Goal: Communication & Community: Ask a question

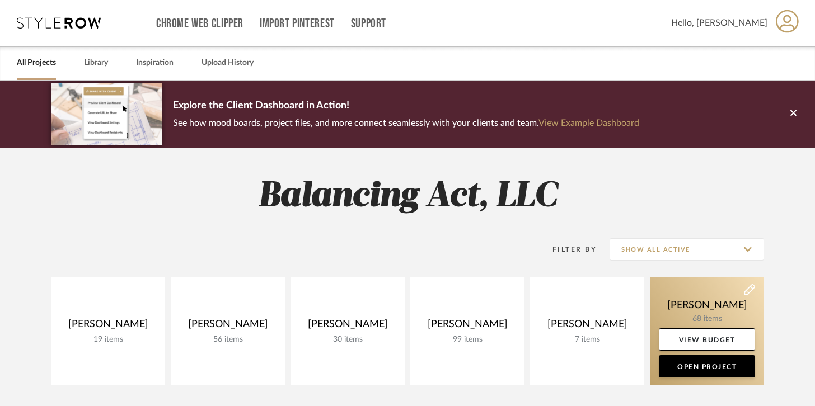
click at [689, 309] on link at bounding box center [707, 332] width 114 height 108
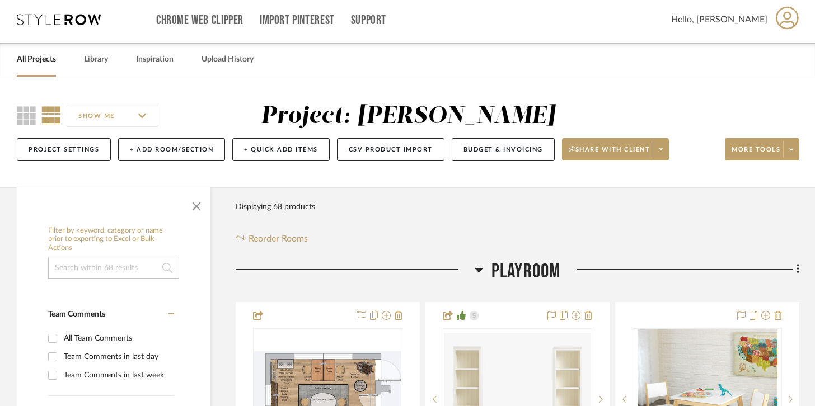
scroll to position [10, 0]
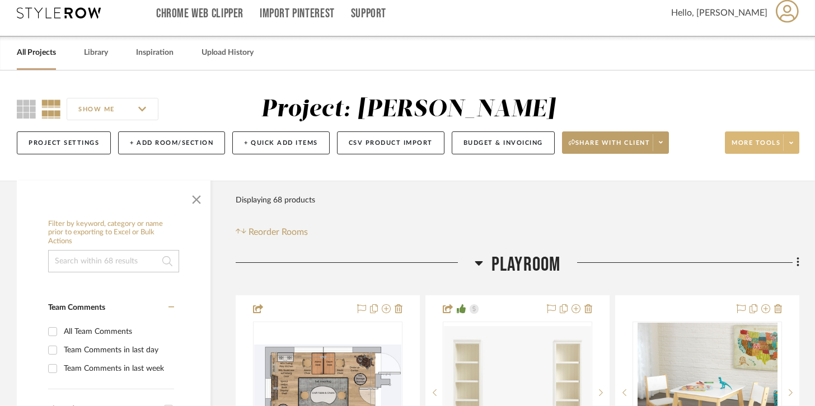
click at [791, 148] on span at bounding box center [791, 142] width 16 height 17
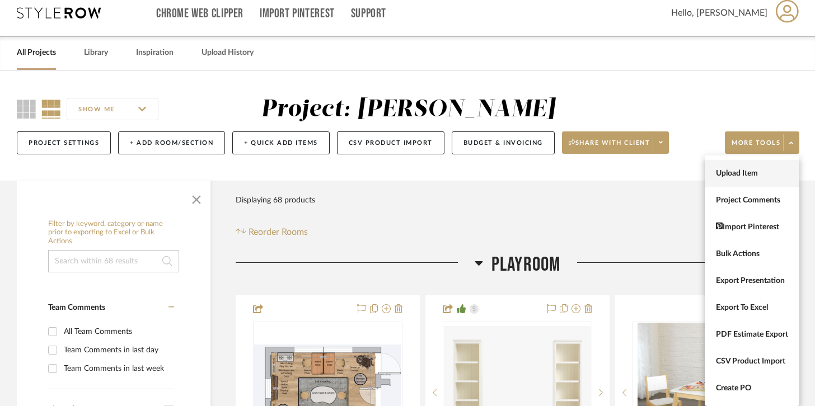
click at [747, 173] on span "Upload Item" at bounding box center [752, 174] width 72 height 10
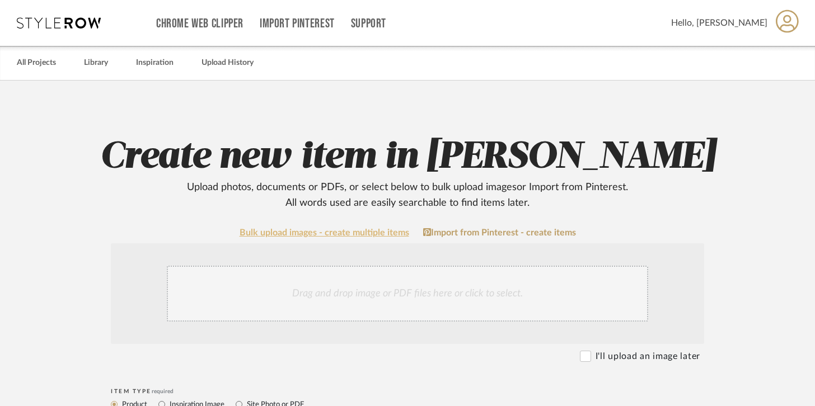
click at [377, 231] on link "Bulk upload images - create multiple items" at bounding box center [325, 233] width 170 height 10
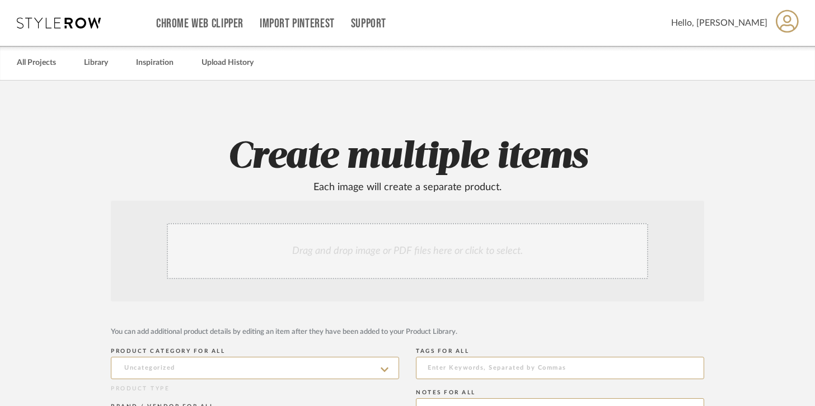
click at [378, 260] on div "Drag and drop image or PDF files here or click to select." at bounding box center [407, 251] width 481 height 56
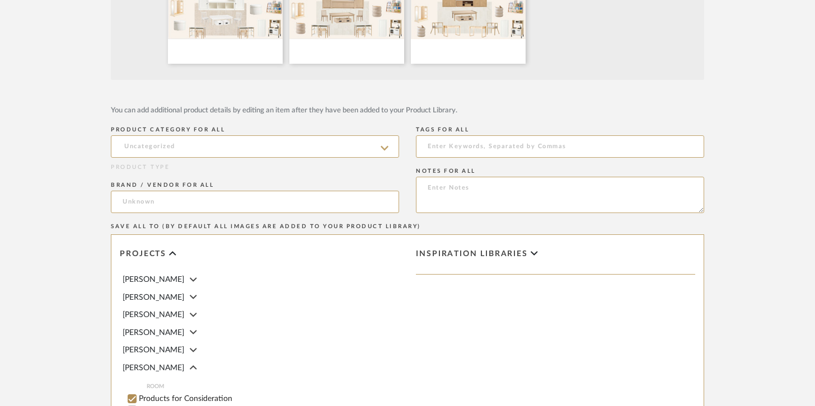
scroll to position [558, 0]
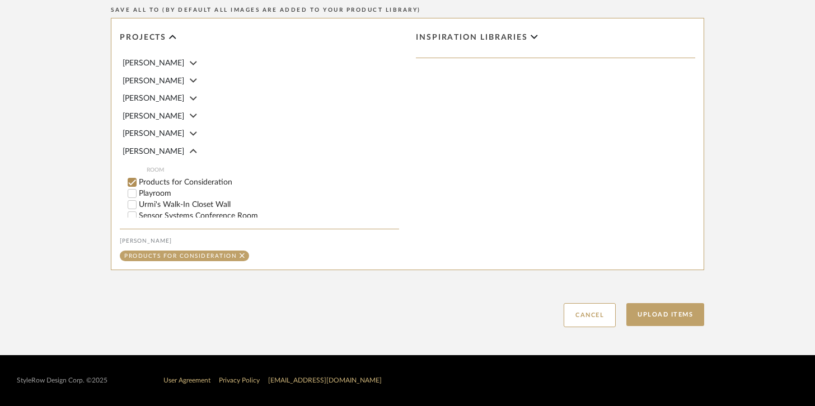
click at [151, 190] on label "Playroom" at bounding box center [269, 194] width 260 height 8
click at [138, 188] on input "Playroom" at bounding box center [132, 193] width 11 height 11
checkbox input "false"
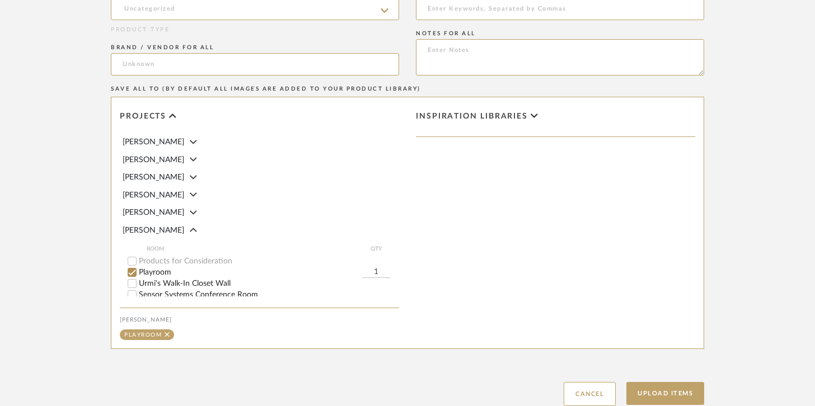
click at [512, 121] on span "Inspiration libraries" at bounding box center [472, 117] width 112 height 10
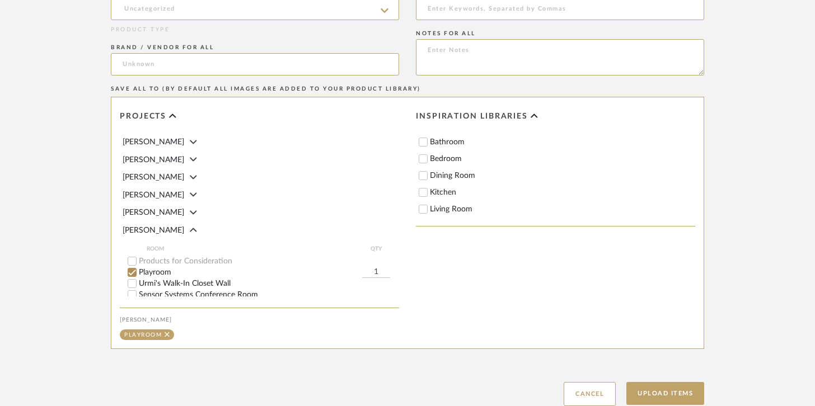
click at [512, 121] on span "Inspiration libraries" at bounding box center [472, 117] width 112 height 10
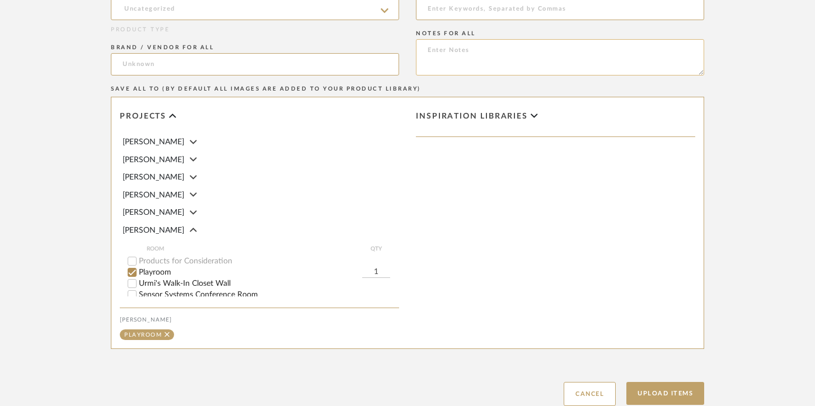
click at [477, 60] on textarea at bounding box center [560, 57] width 288 height 36
type textarea "Mood Boards"
click at [679, 386] on button "Upload Items" at bounding box center [665, 393] width 78 height 23
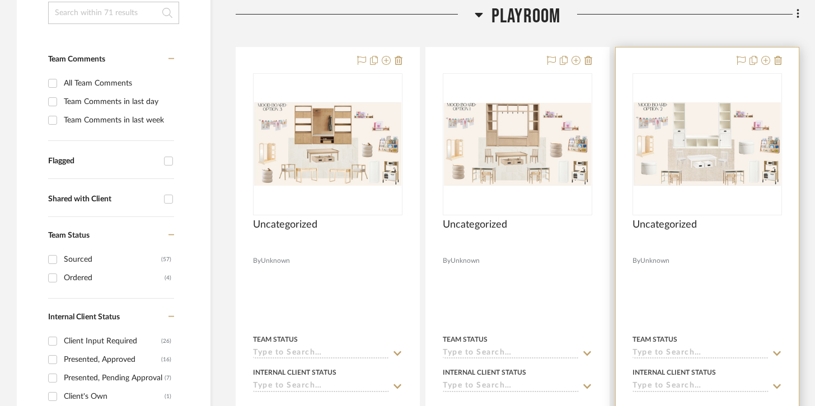
scroll to position [263, 0]
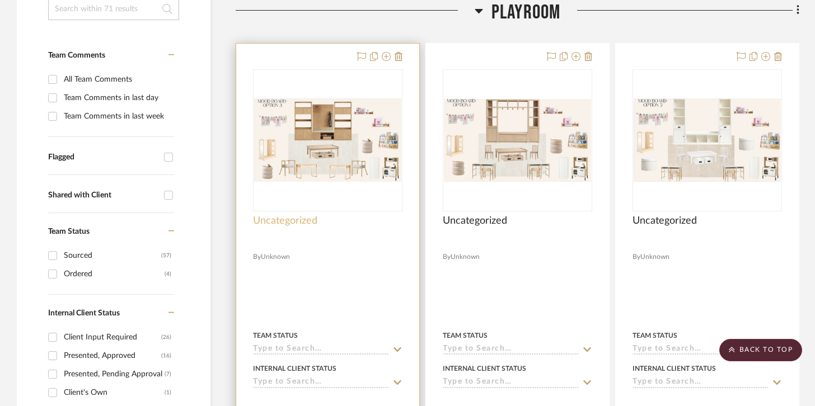
click at [309, 223] on span "Uncategorized" at bounding box center [285, 221] width 64 height 12
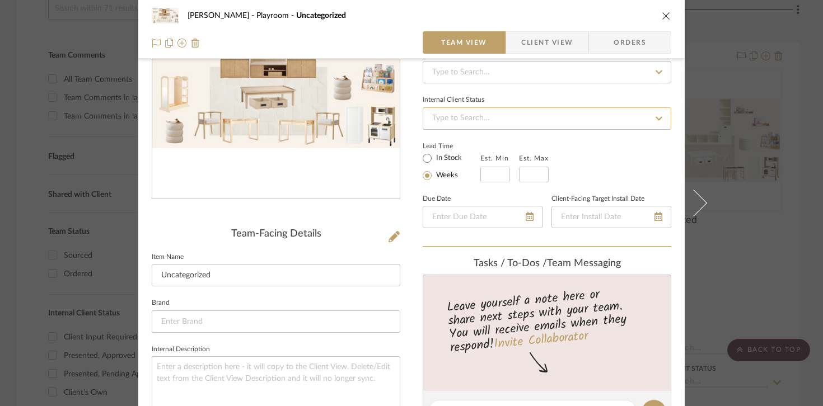
scroll to position [241, 0]
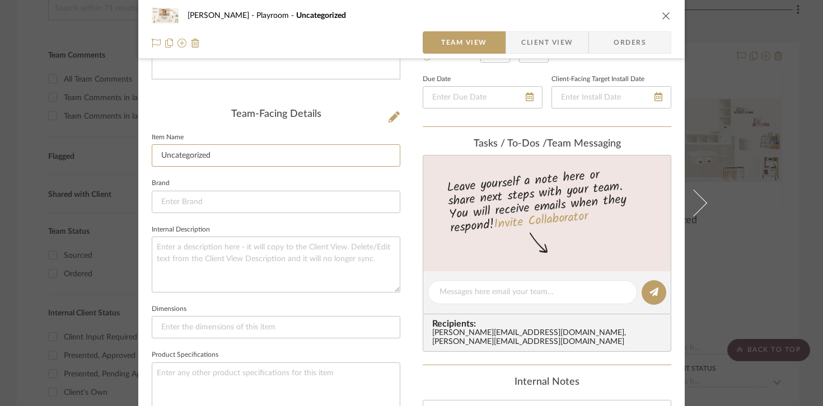
drag, startPoint x: 197, startPoint y: 147, endPoint x: 132, endPoint y: 141, distance: 65.2
click at [127, 139] on mat-dialog-content "Urmi Rodrigues Playroom Uncategorized Team View Client View Orders Team-Facing …" at bounding box center [411, 284] width 609 height 1032
drag, startPoint x: 221, startPoint y: 158, endPoint x: 129, endPoint y: 150, distance: 92.2
click at [129, 150] on mat-dialog-content "Urmi Rodrigues Playroom Uncategorized Team View Client View Orders Team-Facing …" at bounding box center [411, 284] width 609 height 1032
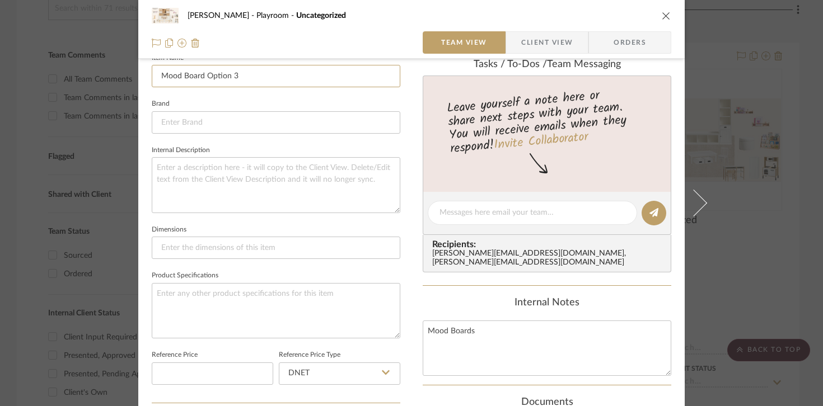
scroll to position [517, 0]
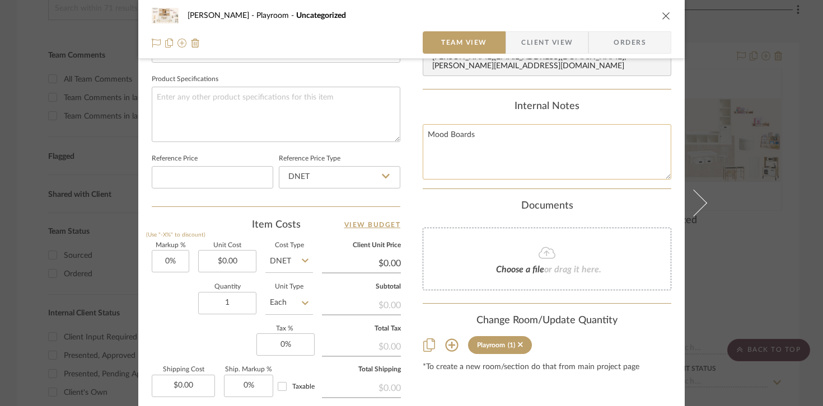
type input "Mood Board Option 3"
click at [495, 137] on textarea "Mood Boards" at bounding box center [547, 151] width 249 height 55
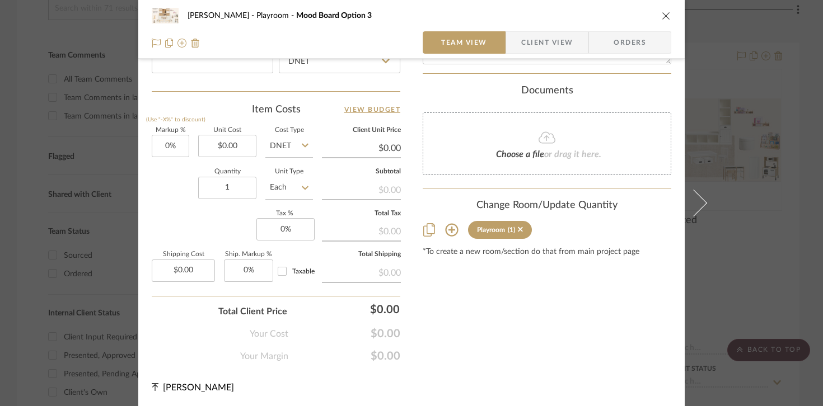
click at [752, 186] on div "Urmi Rodrigues Playroom Mood Board Option 3 Team View Client View Orders Team-F…" at bounding box center [411, 203] width 823 height 406
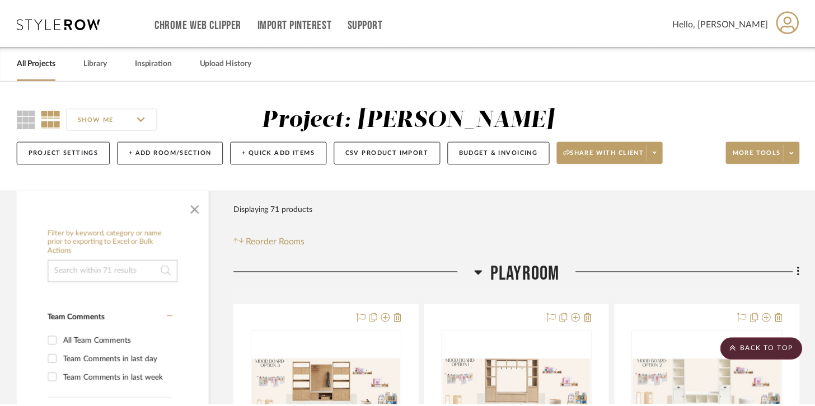
scroll to position [263, 0]
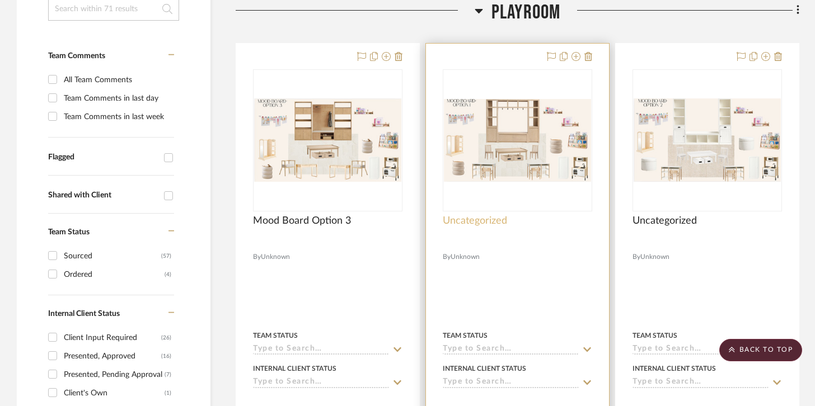
click at [490, 217] on span "Uncategorized" at bounding box center [475, 221] width 64 height 12
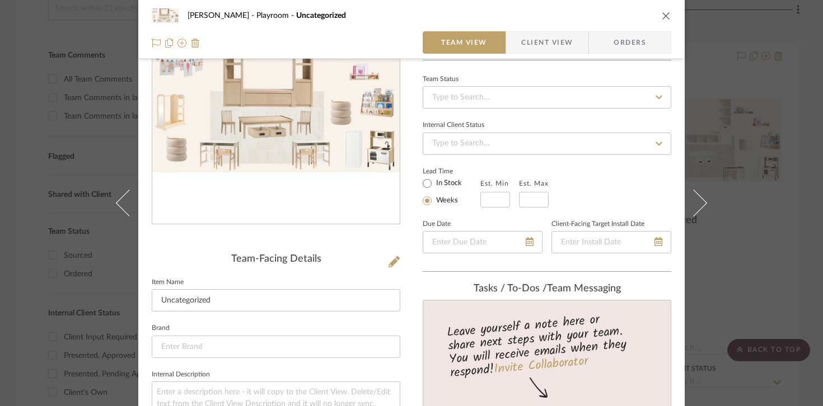
scroll to position [205, 0]
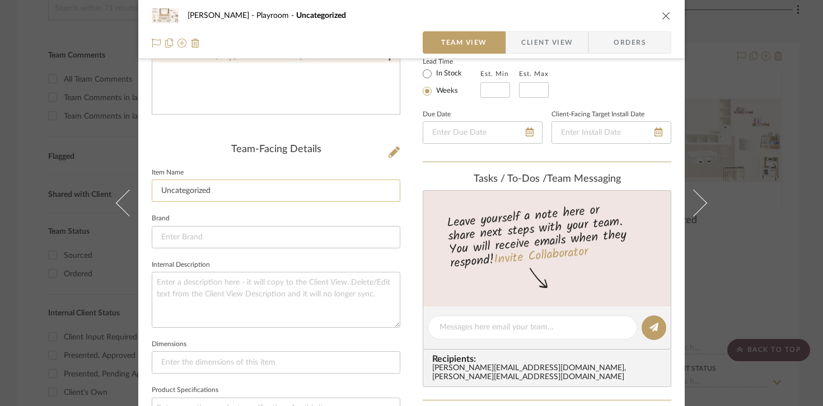
click at [239, 190] on input "Uncategorized" at bounding box center [276, 191] width 249 height 22
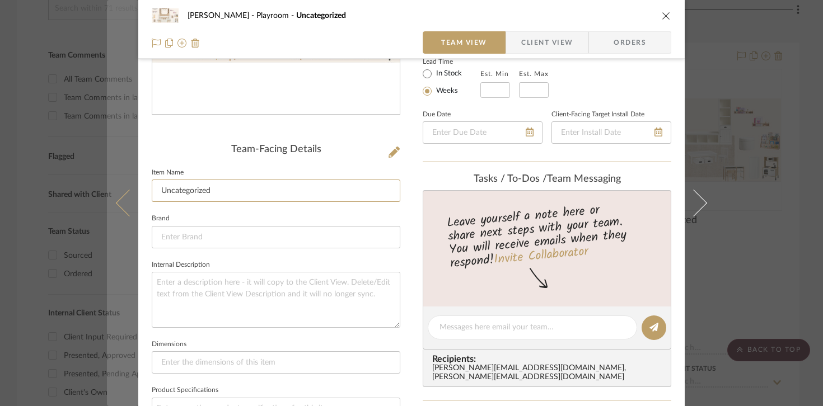
drag, startPoint x: 205, startPoint y: 190, endPoint x: 110, endPoint y: 182, distance: 94.9
click at [110, 182] on mat-dialog-content "Urmi Rodrigues Playroom Uncategorized Team View Client View Orders Team-Facing …" at bounding box center [411, 319] width 609 height 1032
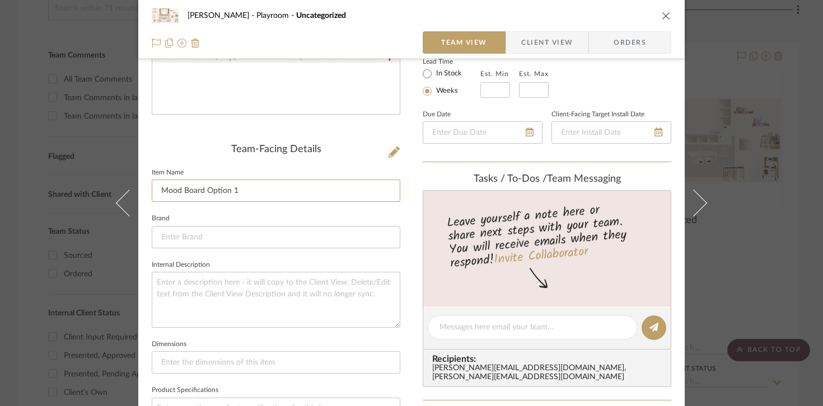
type input "Mood Board Option 1"
click at [737, 251] on div "Urmi Rodrigues Playroom Uncategorized Team View Client View Orders Team-Facing …" at bounding box center [411, 203] width 823 height 406
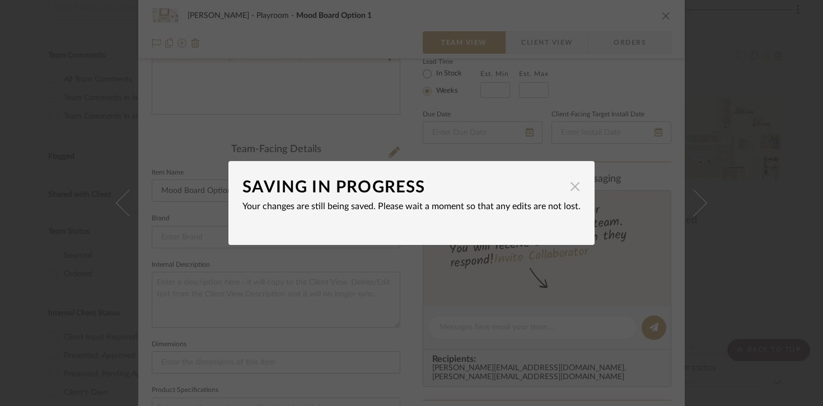
click at [567, 193] on span "button" at bounding box center [575, 186] width 22 height 22
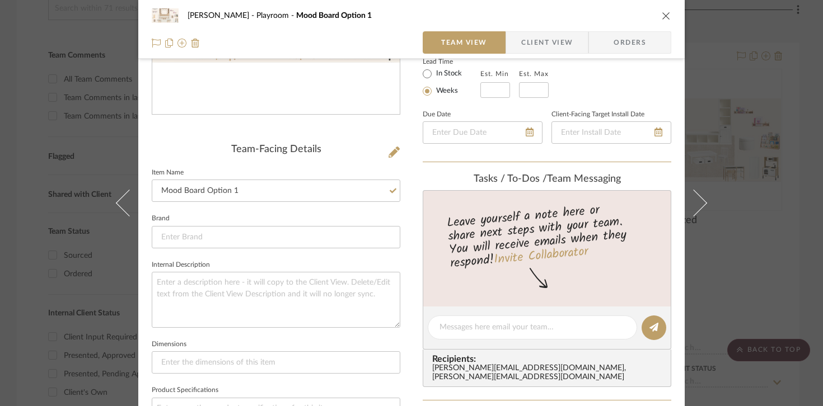
click at [750, 236] on div "Urmi Rodrigues Playroom Mood Board Option 1 Team View Client View Orders Team-F…" at bounding box center [411, 203] width 823 height 406
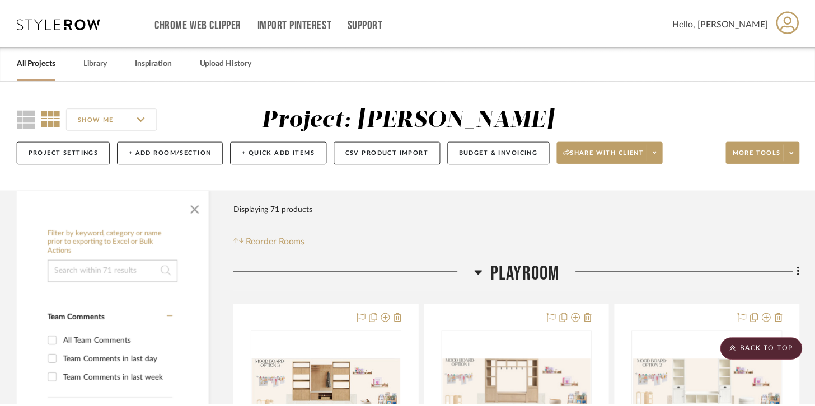
scroll to position [263, 0]
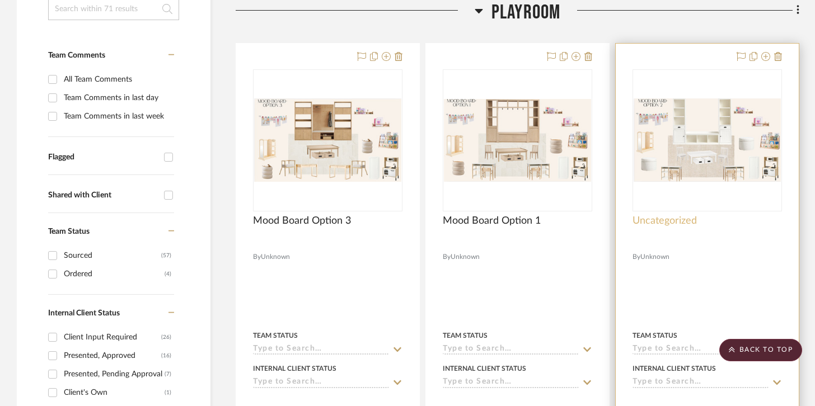
click at [690, 218] on span "Uncategorized" at bounding box center [665, 221] width 64 height 12
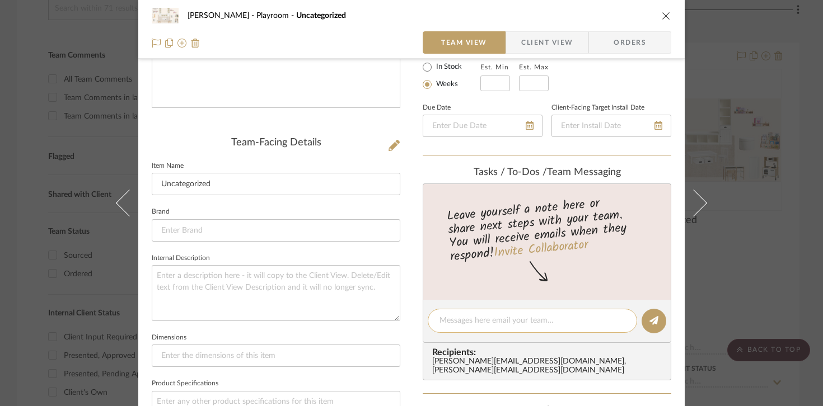
scroll to position [232, 0]
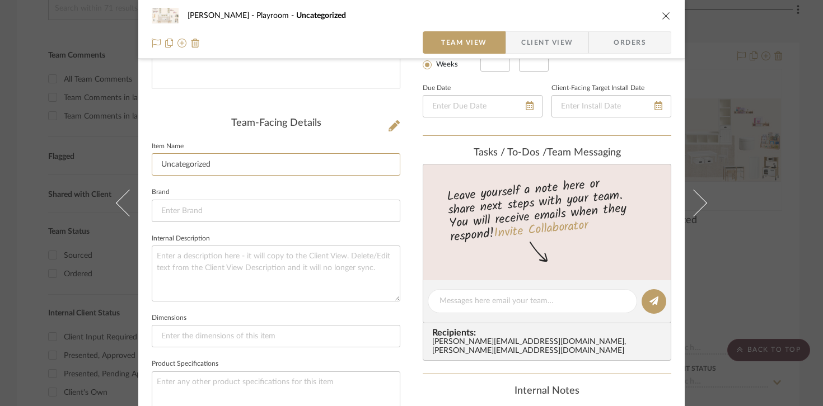
drag, startPoint x: 218, startPoint y: 169, endPoint x: 139, endPoint y: 160, distance: 80.0
click at [139, 160] on div "Urmi Rodrigues Playroom Uncategorized Team View Client View Orders Team-Facing …" at bounding box center [411, 293] width 546 height 1032
type input "Mood Board Option 2"
click at [735, 231] on div "Urmi Rodrigues Playroom Uncategorized Team View Client View Orders Team-Facing …" at bounding box center [411, 203] width 823 height 406
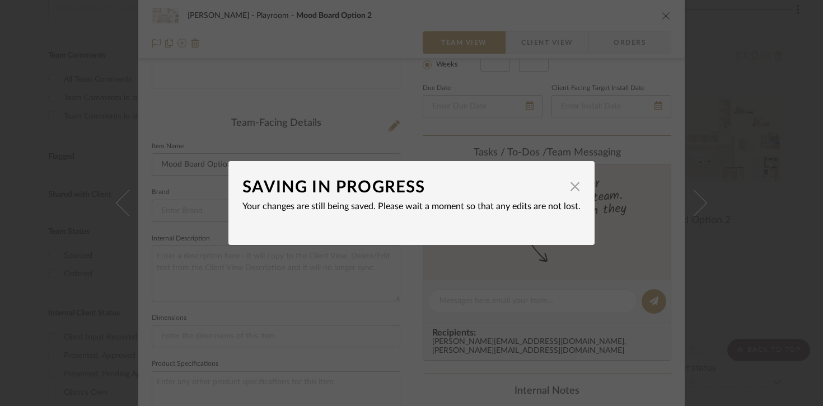
click at [541, 213] on mat-dialog-content "SAVING IN PROGRESS × Your changes are still being saved. Please wait a moment s…" at bounding box center [411, 203] width 338 height 56
click at [565, 191] on span "button" at bounding box center [575, 186] width 22 height 22
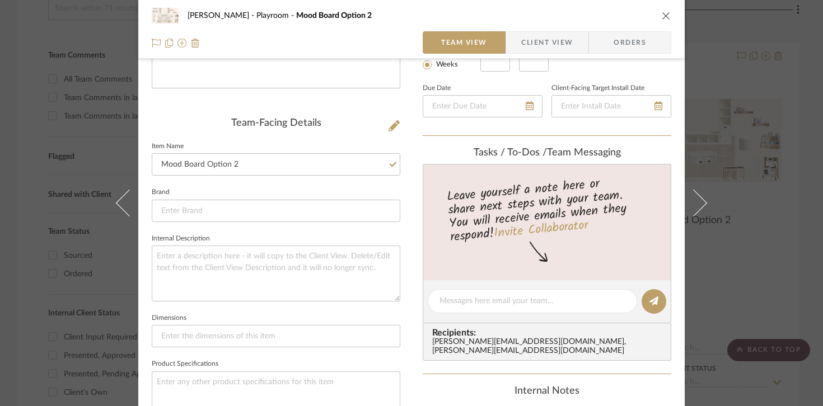
click at [742, 208] on div "Urmi Rodrigues Playroom Mood Board Option 2 Team View Client View Orders Team-F…" at bounding box center [411, 203] width 823 height 406
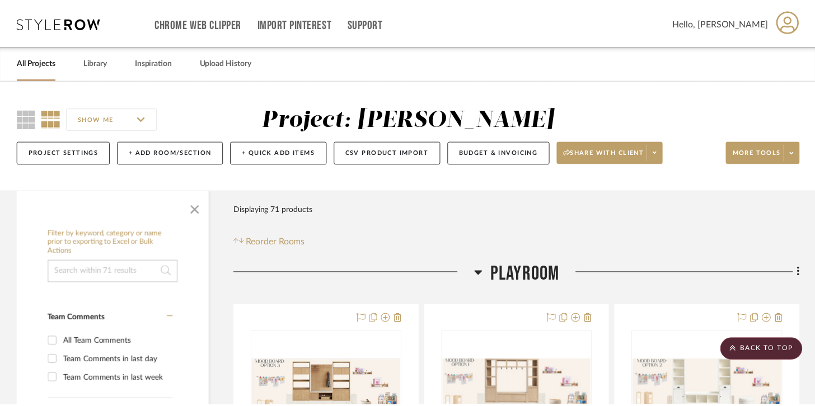
scroll to position [263, 0]
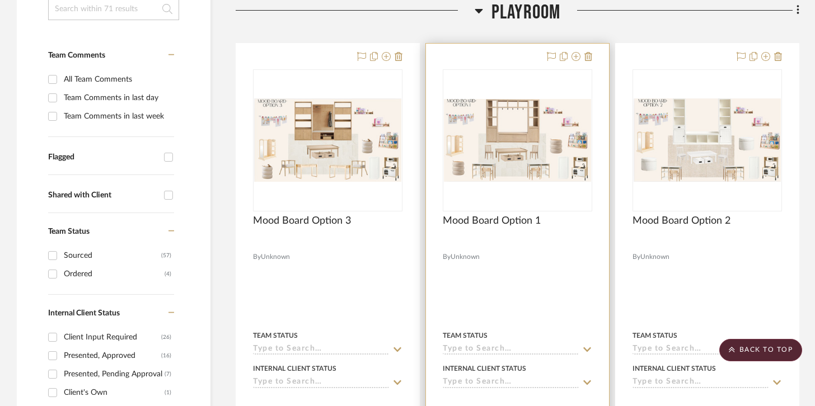
click at [532, 340] on div "Team Status" at bounding box center [517, 336] width 149 height 10
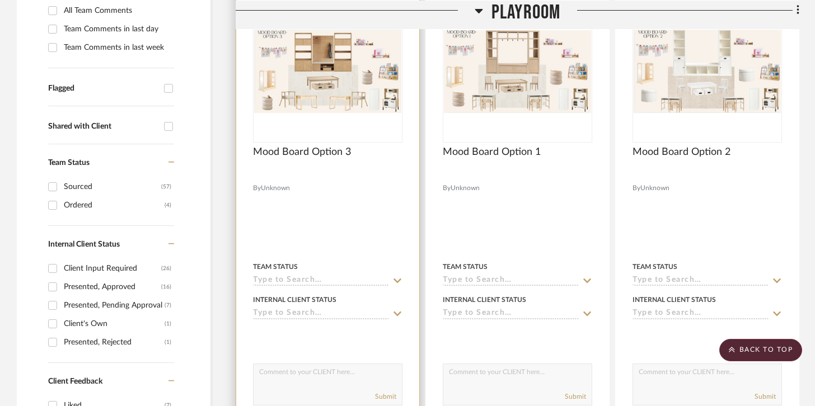
scroll to position [358, 0]
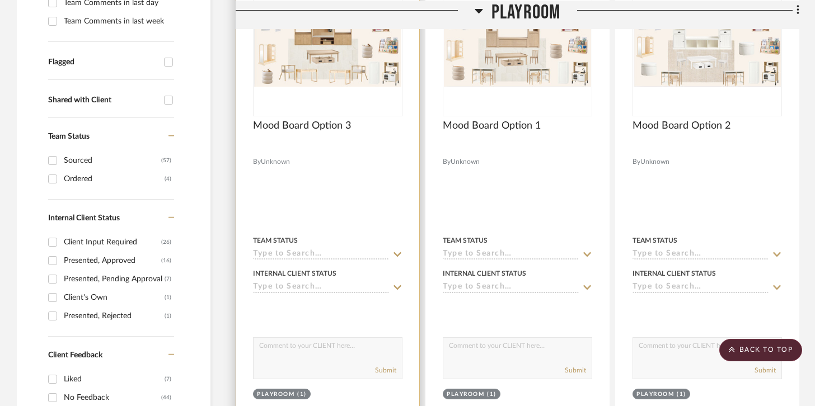
click at [333, 243] on div "Team Status" at bounding box center [327, 241] width 149 height 10
click at [331, 249] on div "Team Status" at bounding box center [327, 246] width 149 height 27
click at [330, 251] on input at bounding box center [321, 255] width 136 height 11
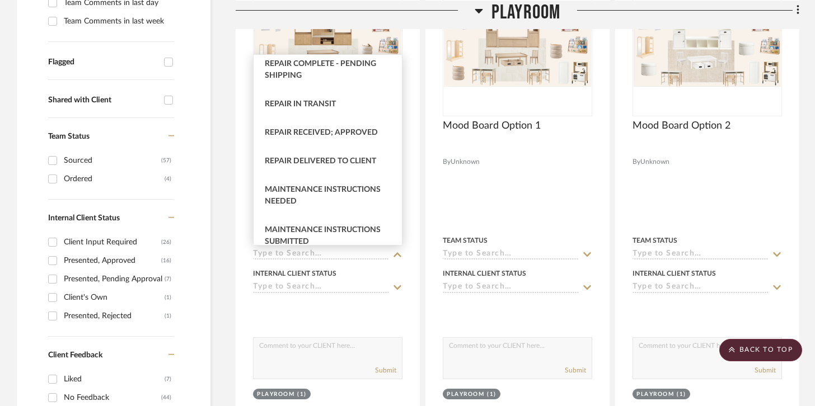
scroll to position [2315, 0]
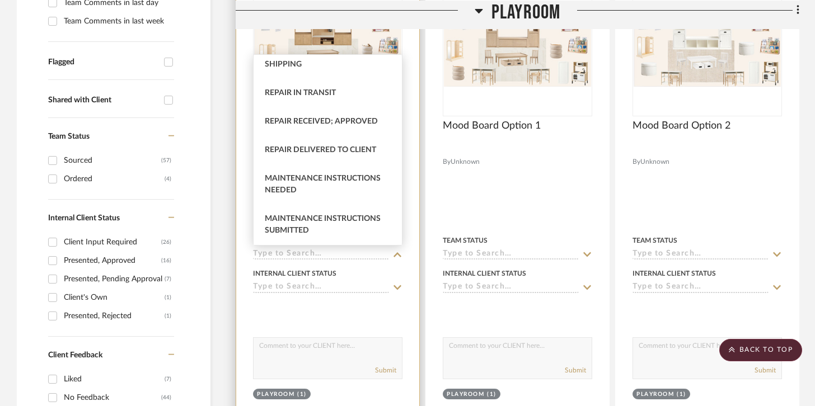
click at [408, 303] on div at bounding box center [327, 194] width 183 height 490
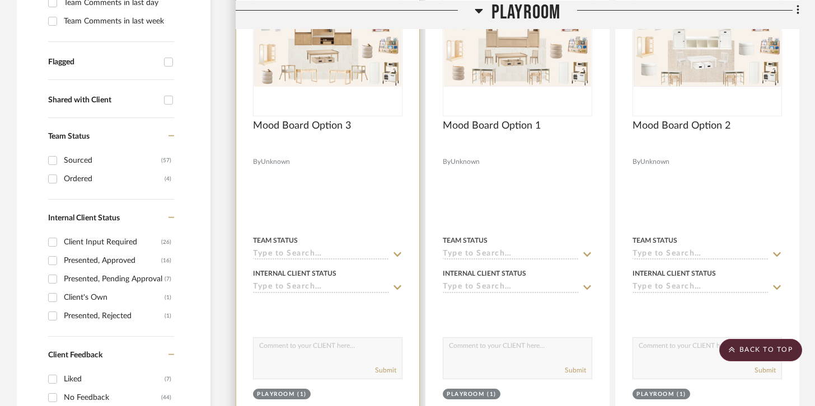
click at [362, 287] on input at bounding box center [321, 288] width 136 height 11
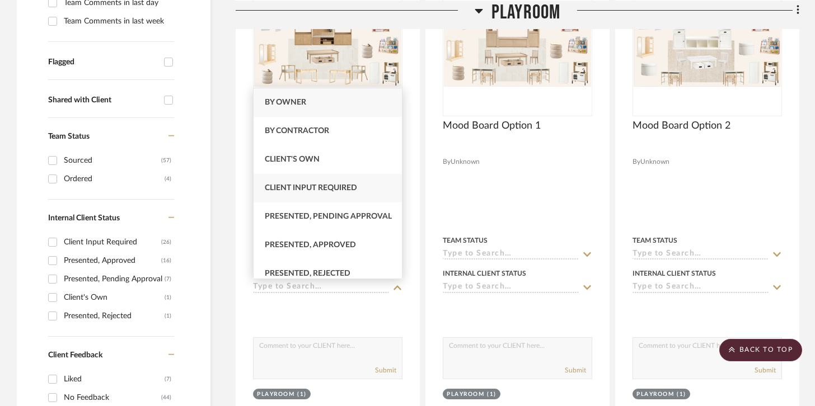
click at [341, 191] on span "Client Input Required" at bounding box center [311, 188] width 92 height 8
type input "9/3/2025"
type input "Client Input Required"
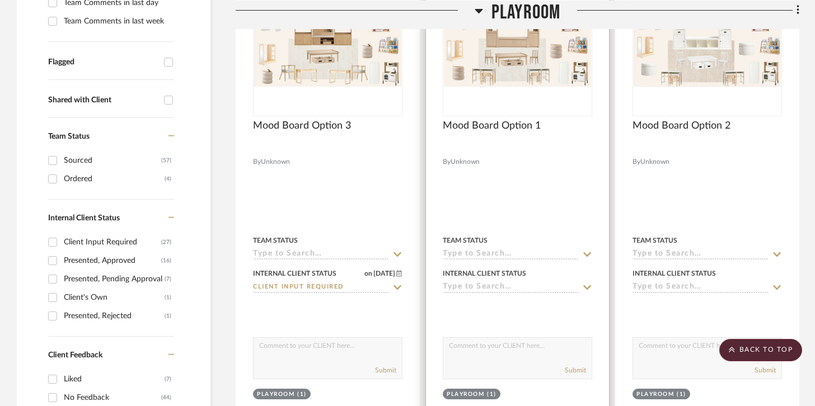
click at [497, 285] on input at bounding box center [511, 288] width 136 height 11
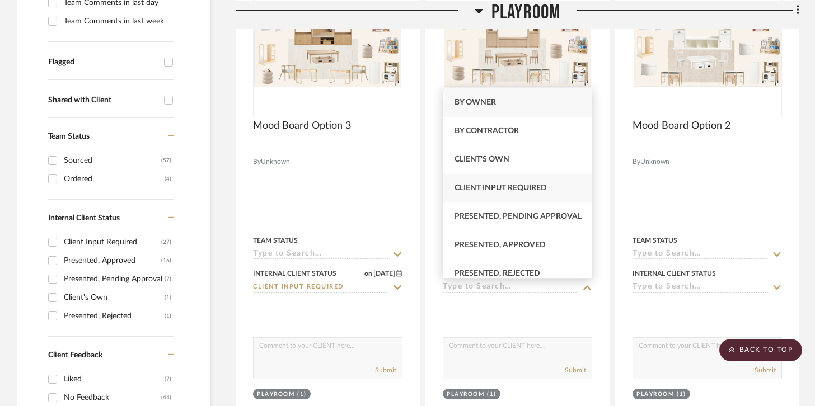
click at [500, 191] on span "Client Input Required" at bounding box center [501, 188] width 92 height 8
type input "9/3/2025"
type input "Client Input Required"
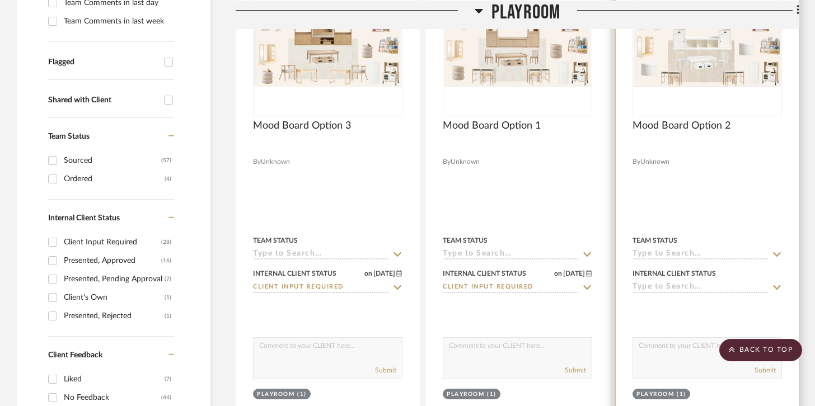
click at [678, 293] on input at bounding box center [701, 288] width 136 height 11
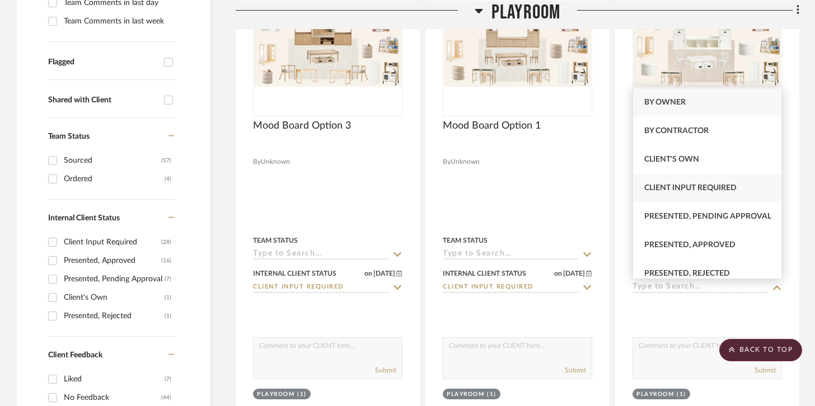
click at [689, 195] on div "Client Input Required" at bounding box center [707, 188] width 148 height 29
type input "9/3/2025"
type input "Client Input Required"
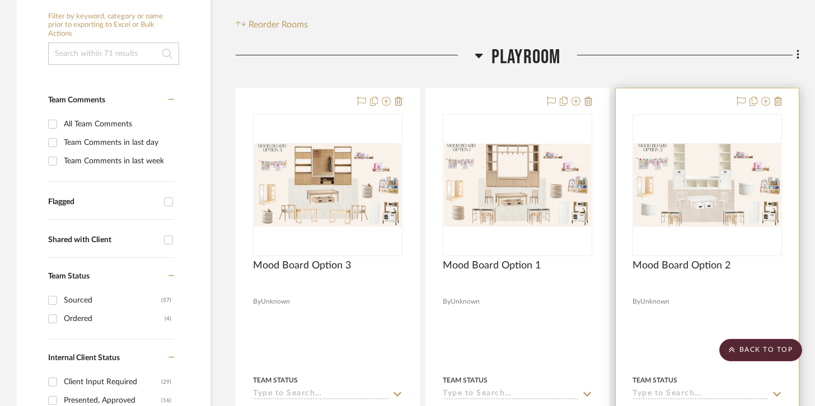
scroll to position [213, 0]
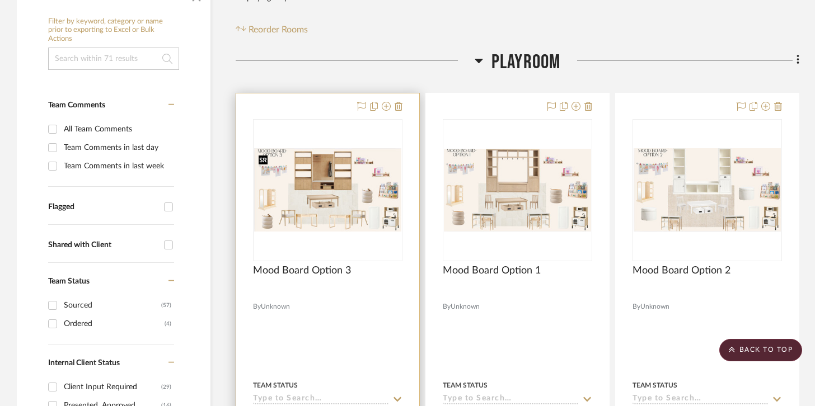
click at [0, 0] on div at bounding box center [0, 0] width 0 height 0
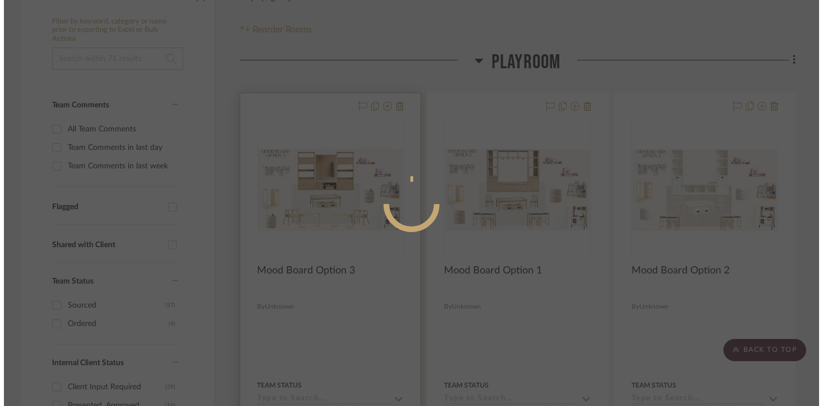
scroll to position [0, 0]
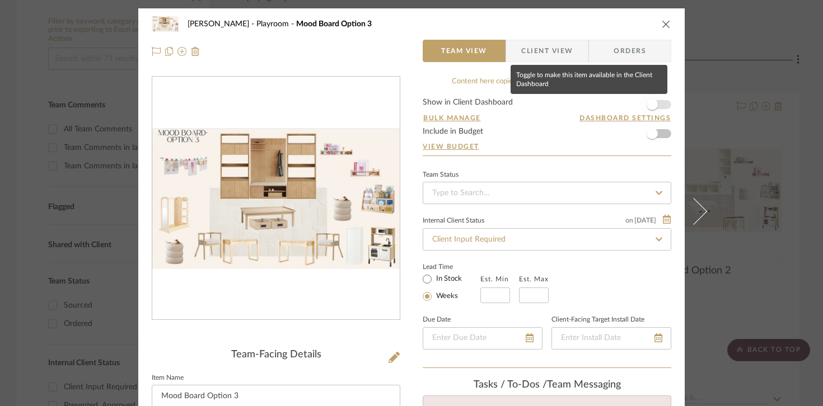
click at [653, 106] on span "button" at bounding box center [652, 104] width 11 height 11
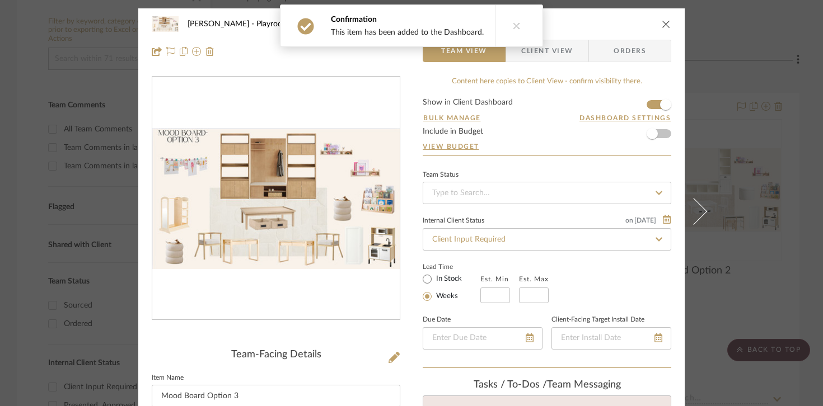
click at [720, 188] on div "Urmi Rodrigues Playroom Mood Board Option 3 Team View Client View Orders Team-F…" at bounding box center [411, 203] width 823 height 406
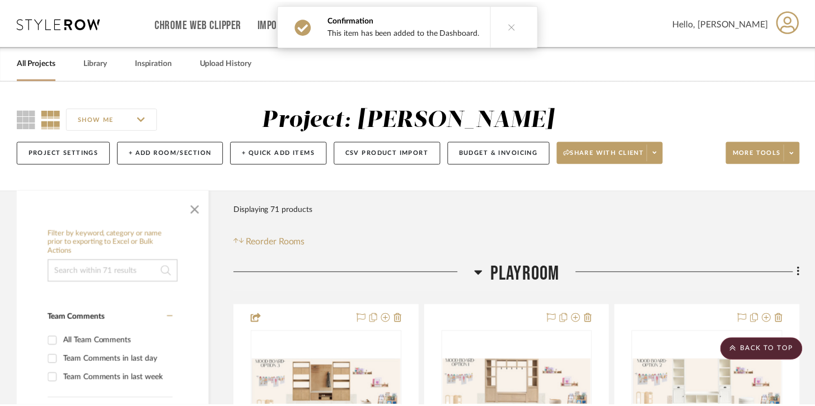
scroll to position [213, 0]
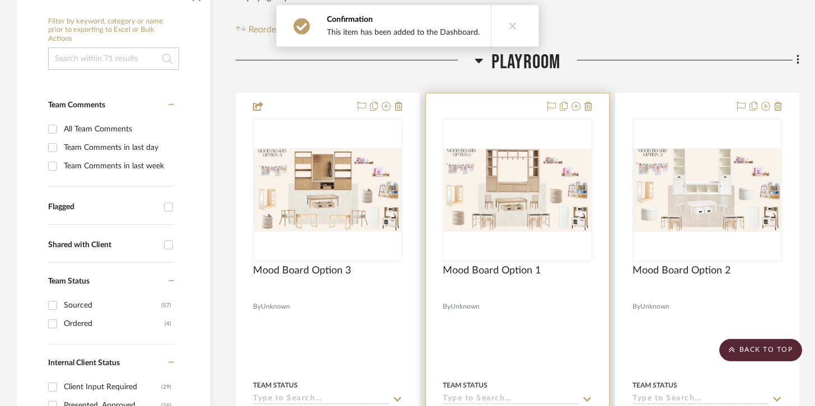
click at [495, 191] on img "0" at bounding box center [517, 190] width 147 height 83
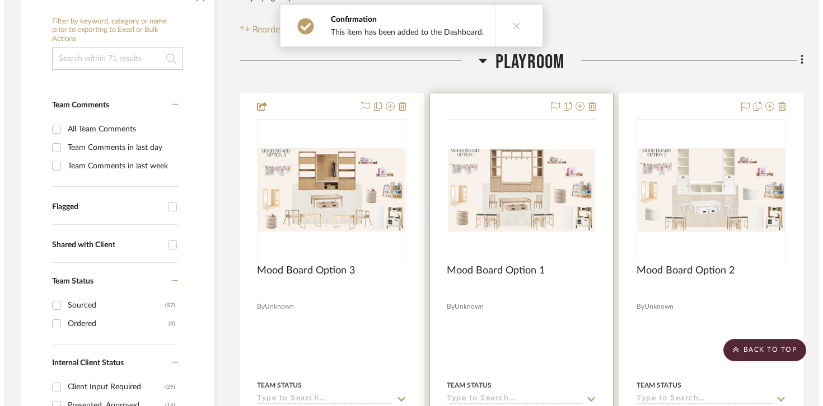
scroll to position [0, 0]
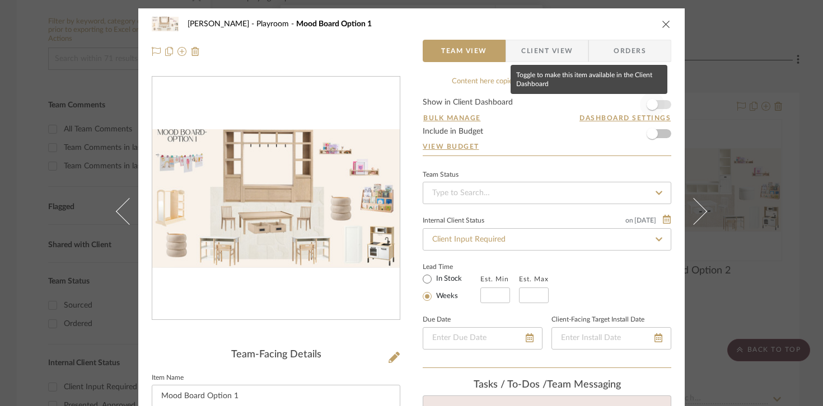
click at [648, 105] on span "button" at bounding box center [652, 104] width 11 height 11
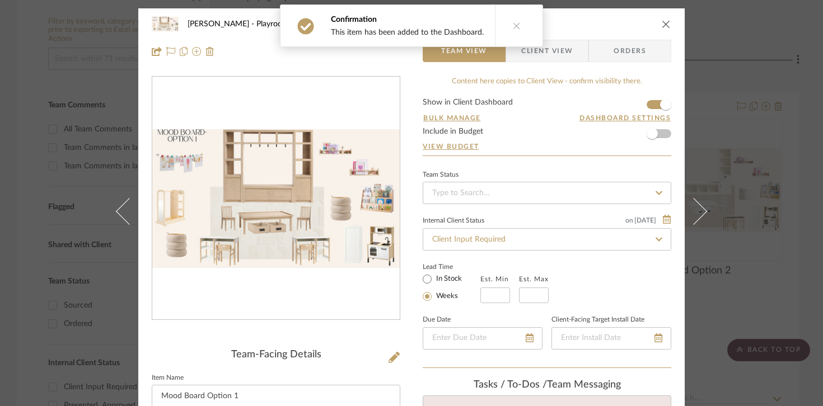
click at [733, 158] on div "Urmi Rodrigues Playroom Mood Board Option 1 Team View Client View Orders Team-F…" at bounding box center [411, 203] width 823 height 406
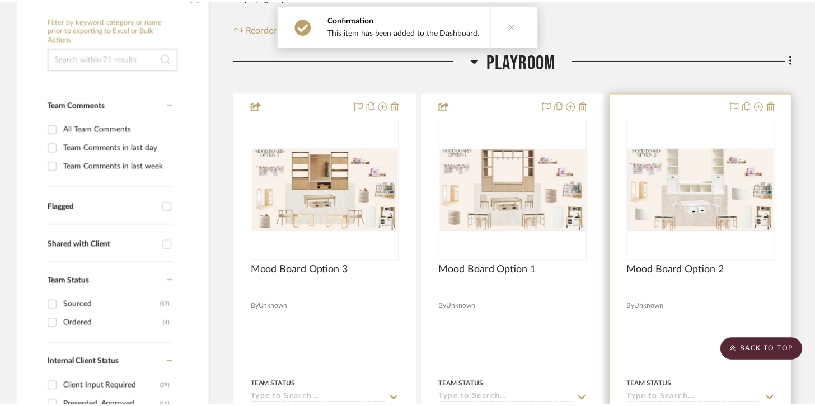
scroll to position [213, 0]
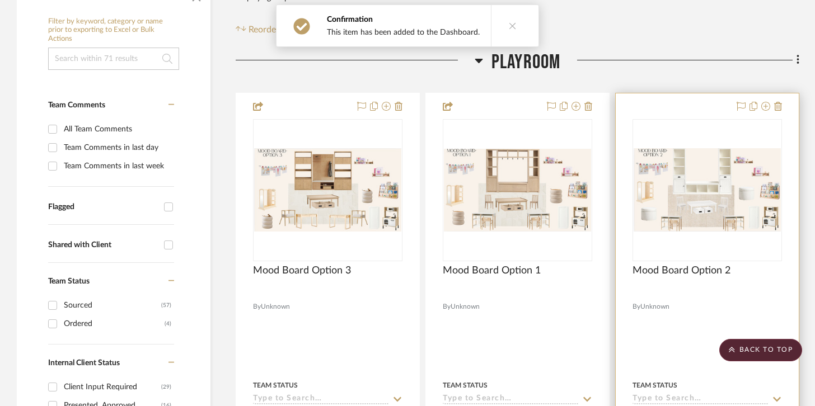
click at [742, 161] on img "0" at bounding box center [707, 189] width 147 height 83
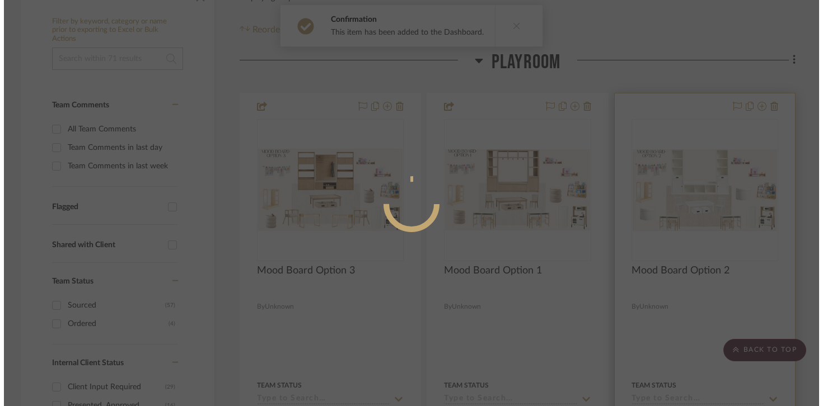
scroll to position [0, 0]
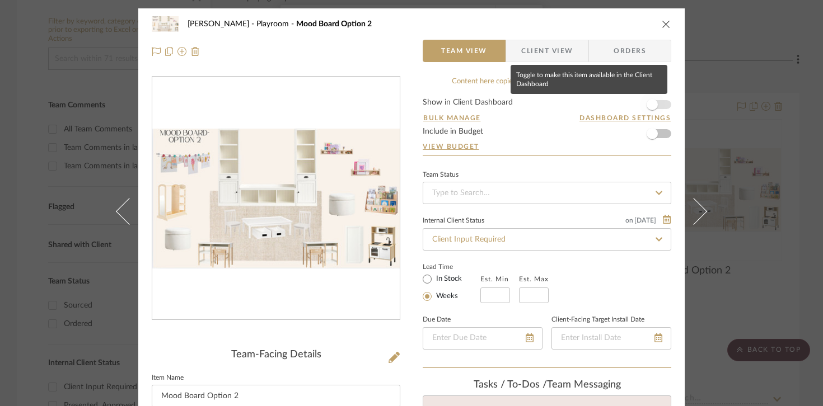
click at [651, 107] on span "button" at bounding box center [652, 104] width 11 height 11
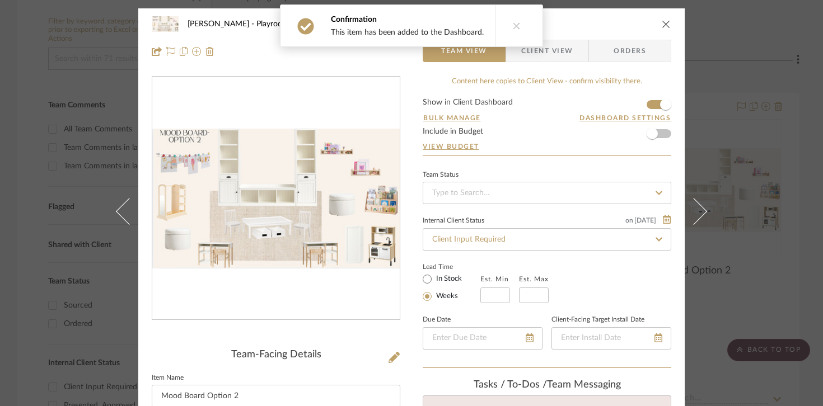
click at [741, 67] on div "Urmi Rodrigues Playroom Mood Board Option 2 Team View Client View Orders Team-F…" at bounding box center [411, 203] width 823 height 406
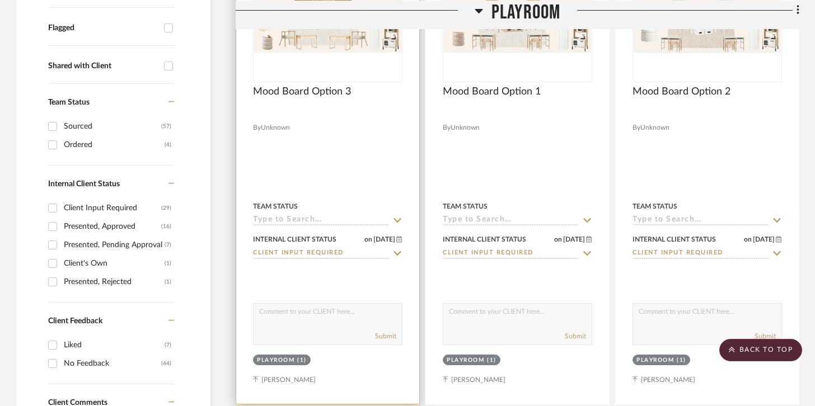
scroll to position [393, 0]
click at [343, 306] on textarea at bounding box center [328, 313] width 148 height 21
type textarea "M"
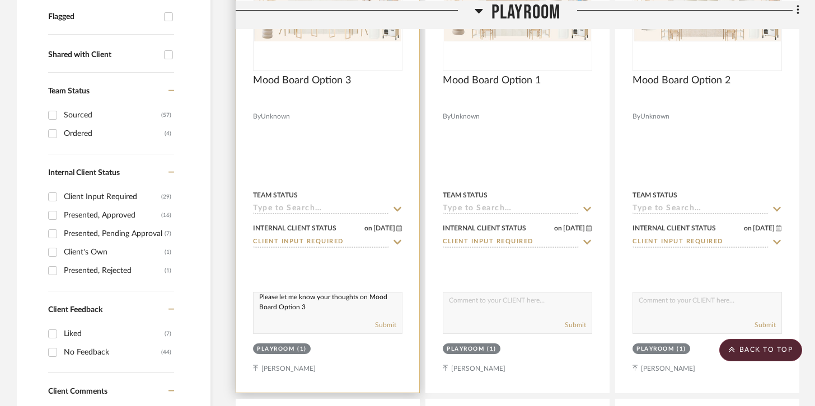
scroll to position [0, 0]
drag, startPoint x: 305, startPoint y: 304, endPoint x: 261, endPoint y: 297, distance: 44.3
click at [261, 297] on textarea "Please let me know your thoughts on Mood Board Option 3" at bounding box center [328, 303] width 148 height 21
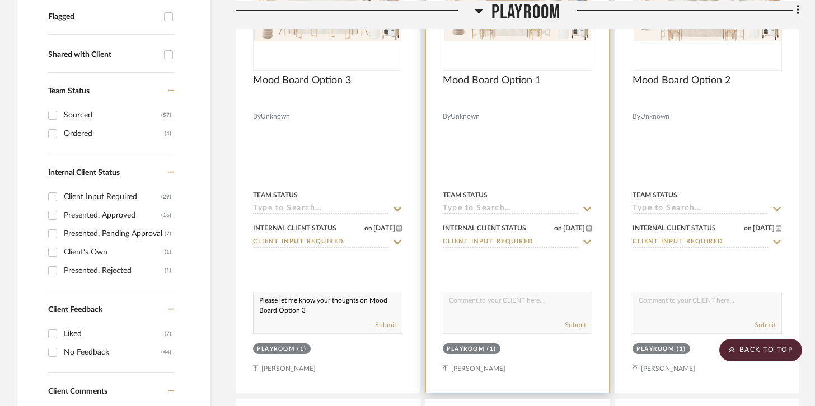
type textarea "Please let me know your thoughts on Mood Board Option 3"
click at [484, 299] on textarea at bounding box center [517, 303] width 148 height 21
paste textarea "Please let me know your thoughts on Mood Board Option 3"
click at [493, 307] on textarea "Please let me know your thoughts on Mood Board Option 3" at bounding box center [517, 303] width 148 height 21
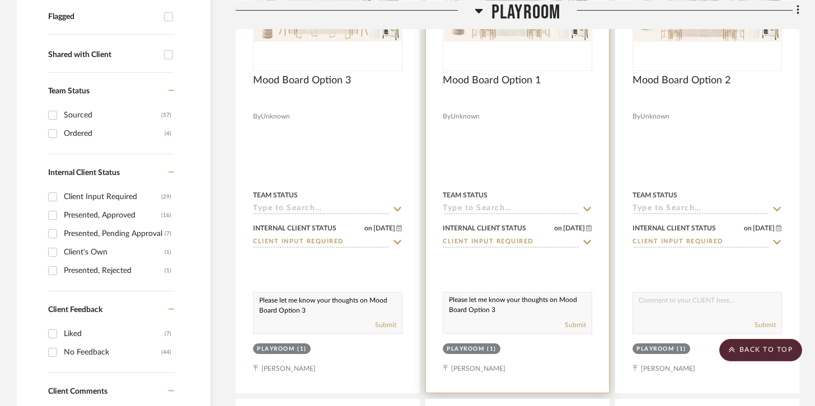
click at [493, 307] on textarea "Please let me know your thoughts on Mood Board Option 3" at bounding box center [517, 303] width 148 height 21
click at [516, 313] on textarea "Please let me know your thoughts on Mood Board Option 1" at bounding box center [517, 303] width 148 height 21
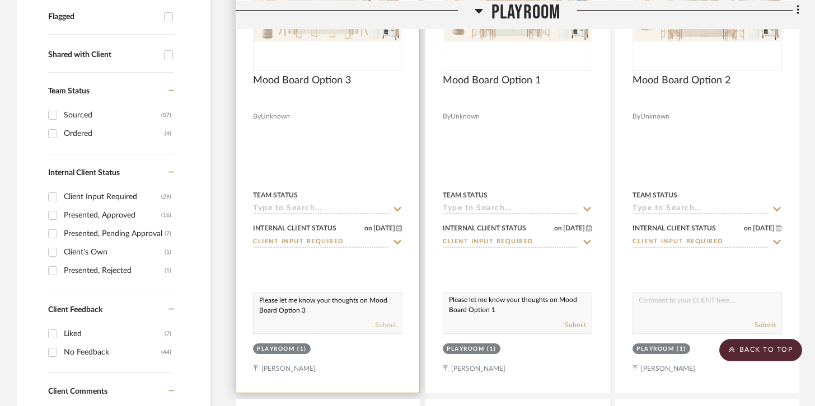
type textarea "Please let me know your thoughts on Mood Board Option 1"
click at [386, 324] on button "Submit" at bounding box center [385, 325] width 21 height 10
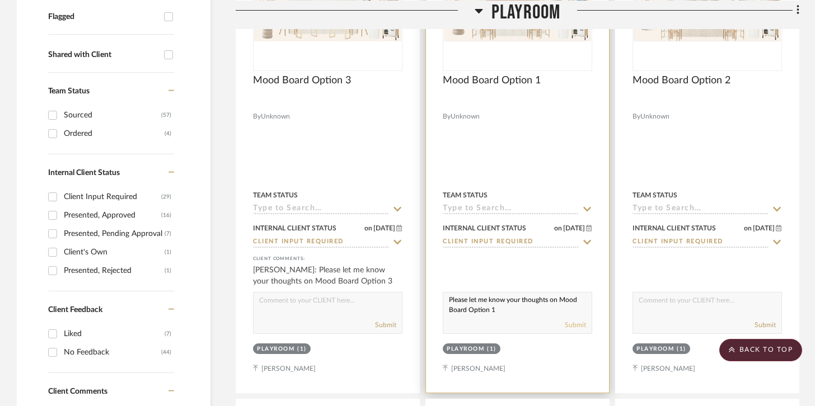
click at [579, 321] on button "Submit" at bounding box center [575, 325] width 21 height 10
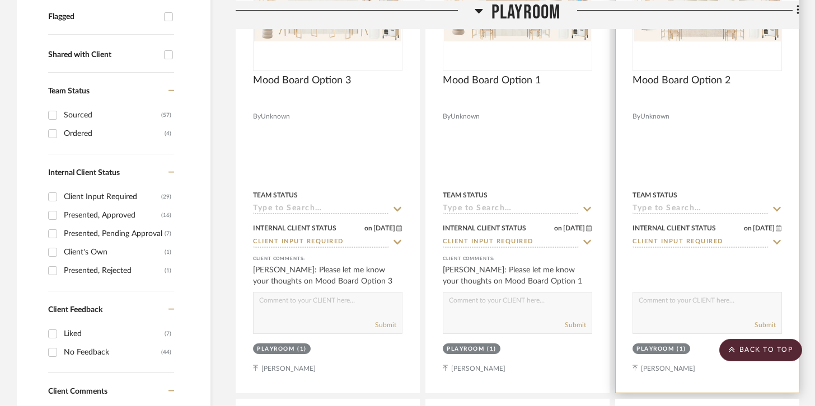
click at [674, 305] on textarea at bounding box center [707, 303] width 148 height 21
type textarea "Please let me know your thoughts on Mood Board Option 2"
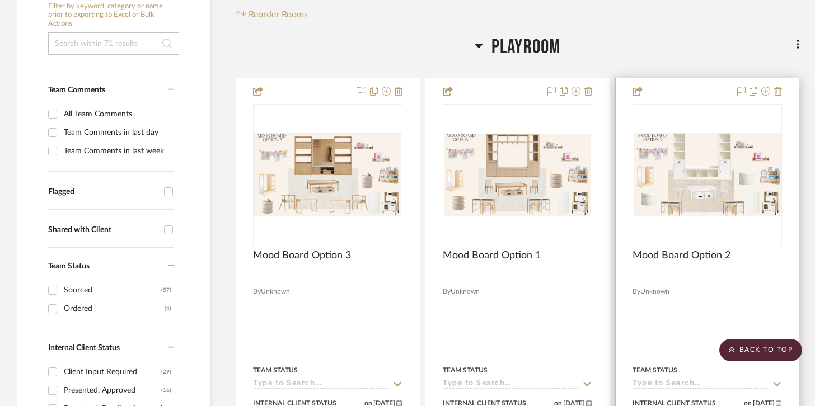
scroll to position [219, 0]
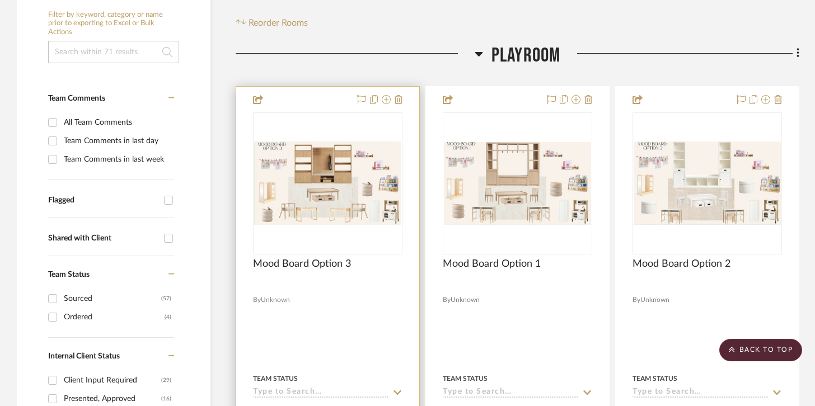
click at [271, 299] on span "Unknown" at bounding box center [275, 300] width 29 height 11
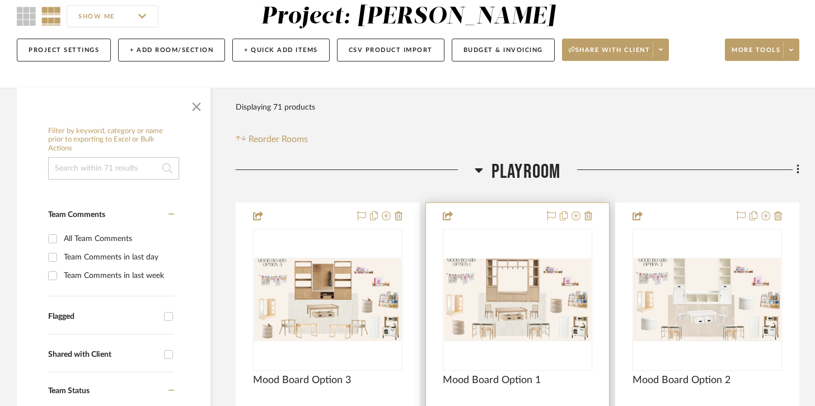
scroll to position [97, 0]
